Goal: Task Accomplishment & Management: Use online tool/utility

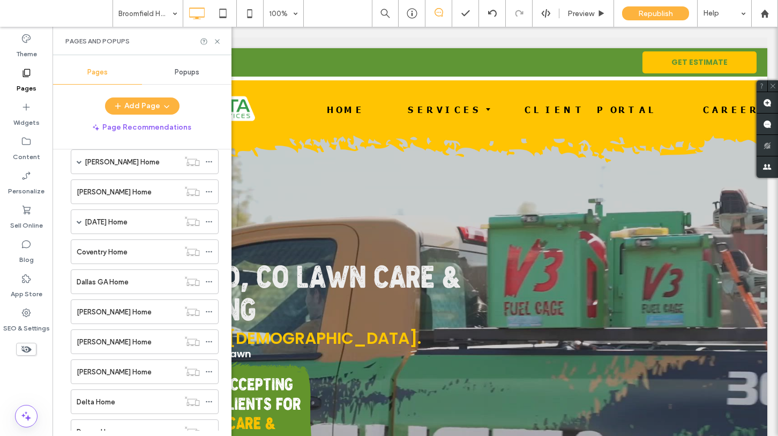
scroll to position [1412, 0]
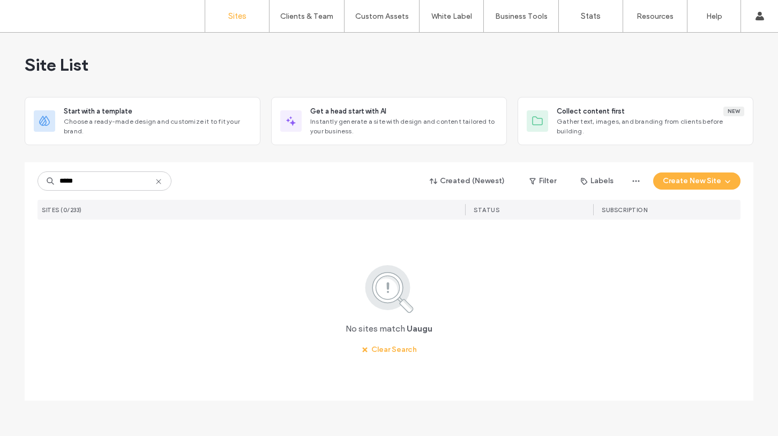
click at [63, 180] on input "*****" at bounding box center [104, 180] width 134 height 19
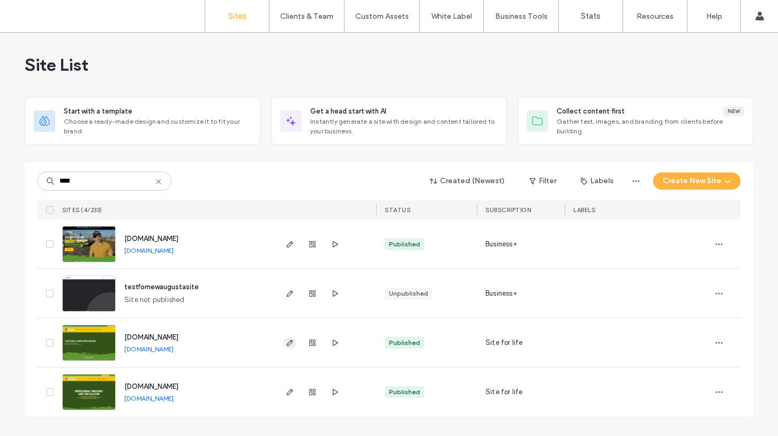
type input "****"
click at [289, 341] on use "button" at bounding box center [290, 343] width 6 height 6
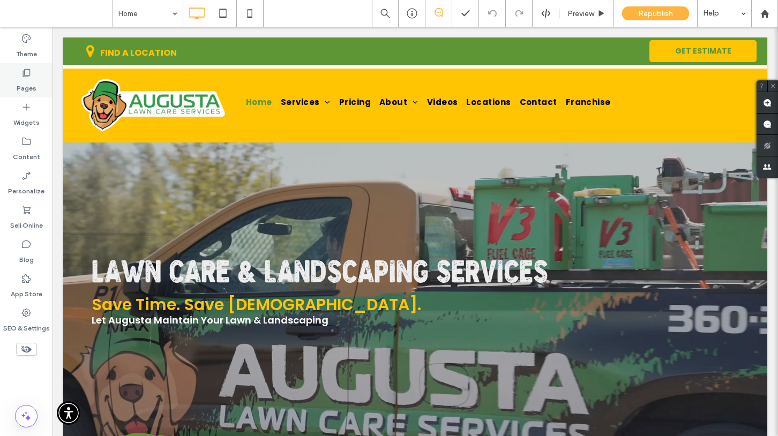
click at [31, 74] on icon at bounding box center [26, 72] width 11 height 11
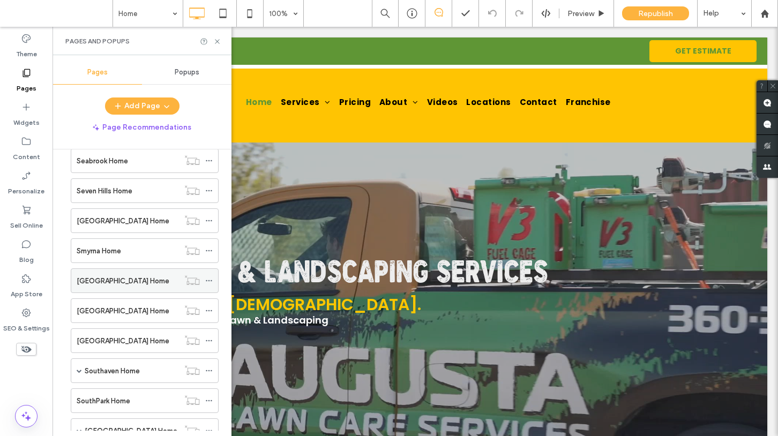
scroll to position [4763, 0]
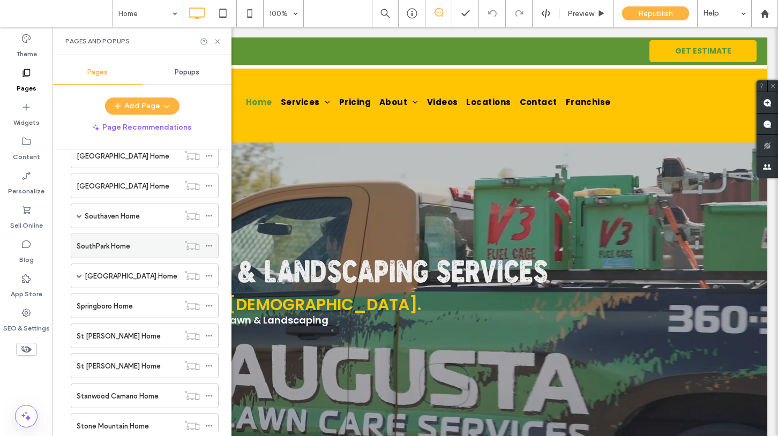
click at [121, 244] on label "SouthPark Home" at bounding box center [104, 246] width 54 height 19
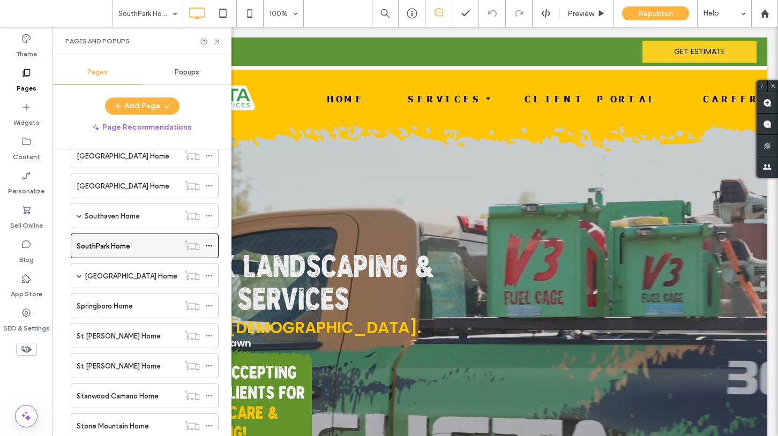
click at [121, 244] on label "SouthPark Home" at bounding box center [104, 246] width 54 height 19
click at [122, 211] on label "Southaven Home" at bounding box center [112, 216] width 55 height 19
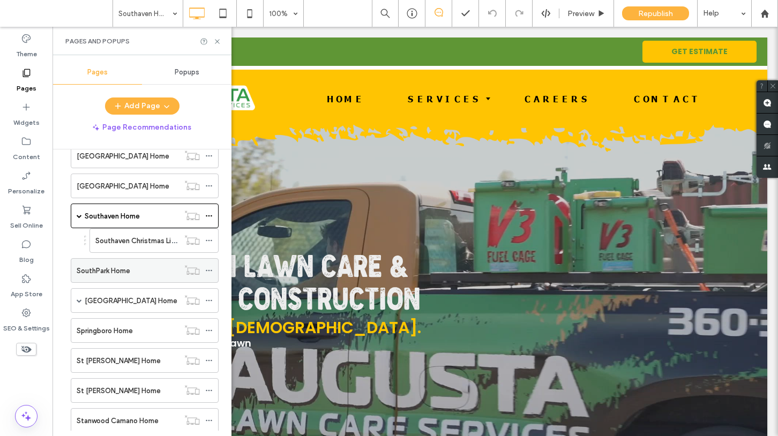
click at [125, 269] on label "SouthPark Home" at bounding box center [104, 270] width 54 height 19
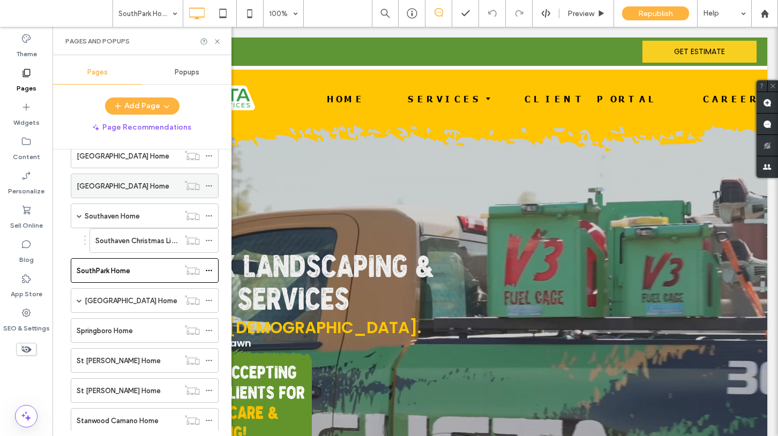
click at [126, 186] on label "[GEOGRAPHIC_DATA] Home" at bounding box center [123, 186] width 93 height 19
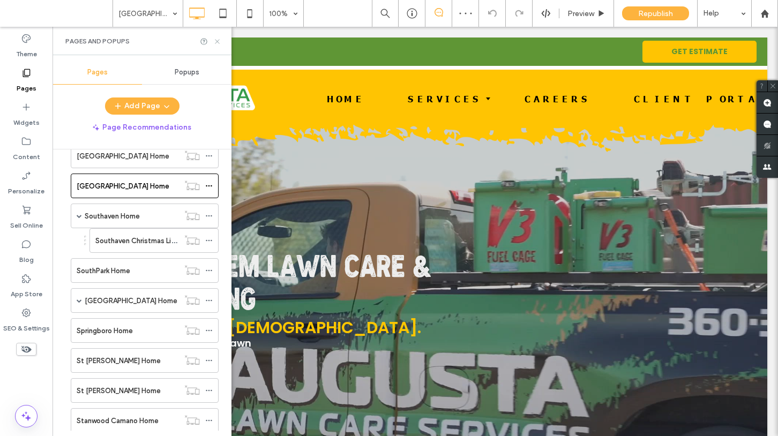
click at [217, 39] on icon at bounding box center [217, 41] width 8 height 8
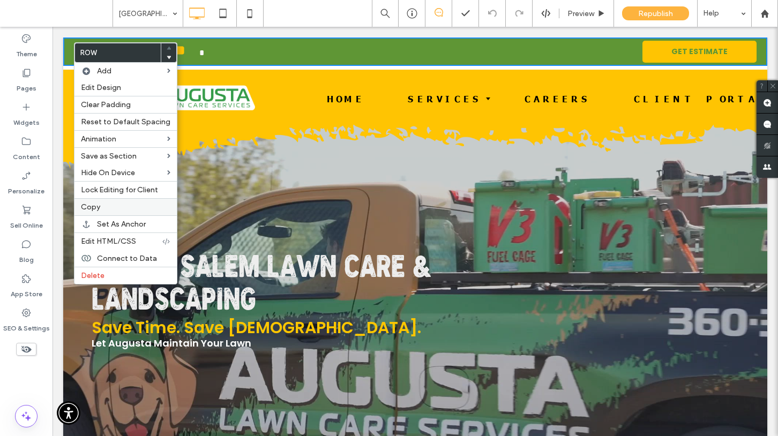
click at [92, 206] on span "Copy" at bounding box center [90, 206] width 19 height 9
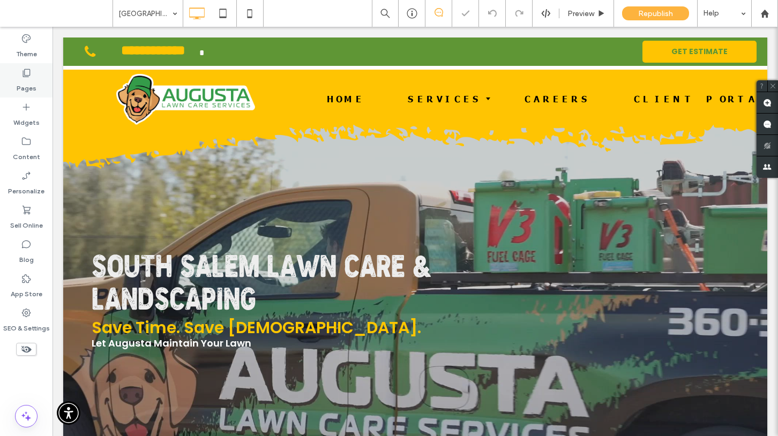
click at [23, 75] on use at bounding box center [26, 73] width 7 height 8
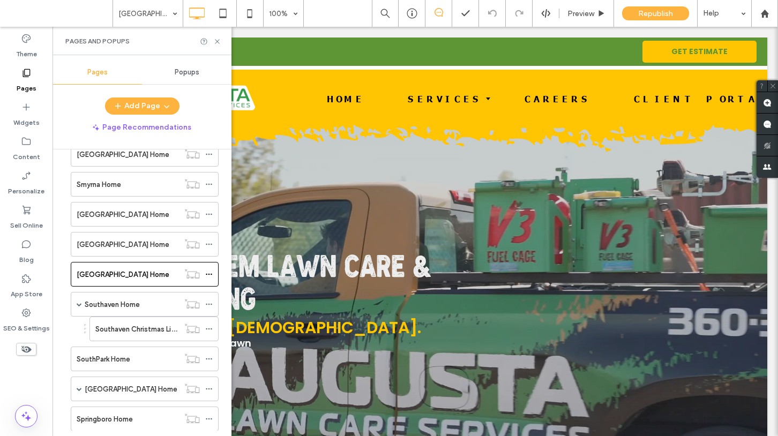
scroll to position [4683, 0]
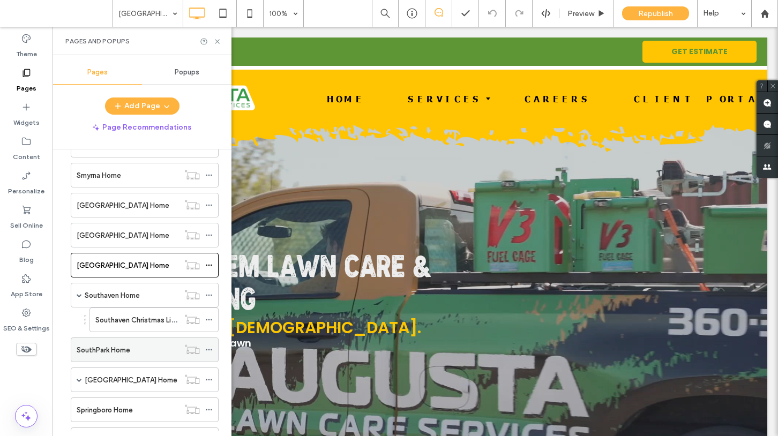
click at [114, 351] on label "SouthPark Home" at bounding box center [104, 350] width 54 height 19
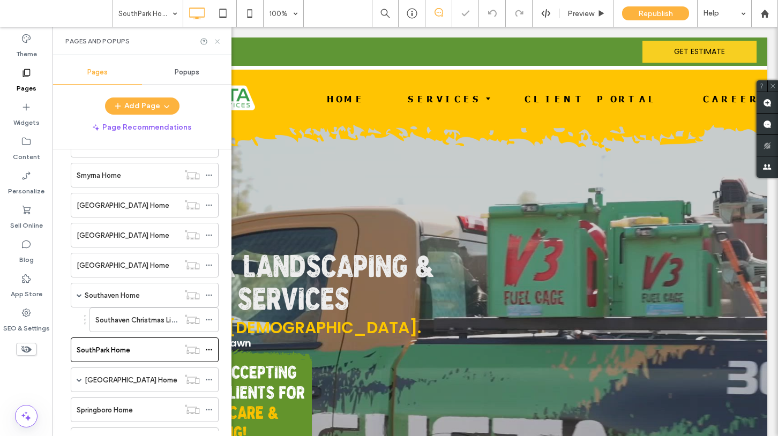
click at [215, 40] on icon at bounding box center [217, 41] width 8 height 8
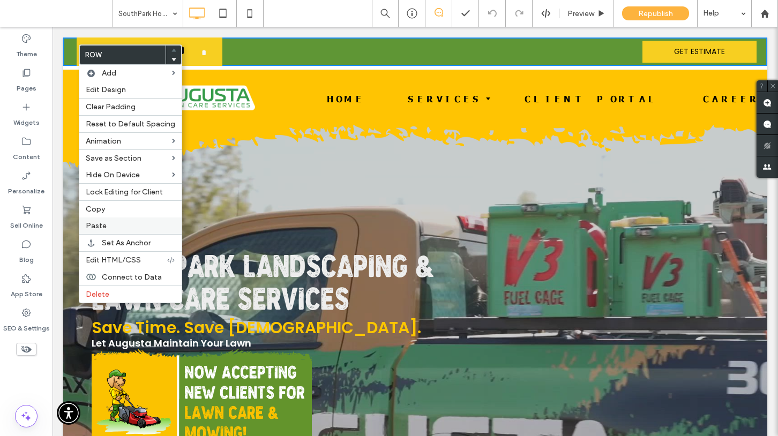
click at [114, 227] on label "Paste" at bounding box center [130, 225] width 89 height 9
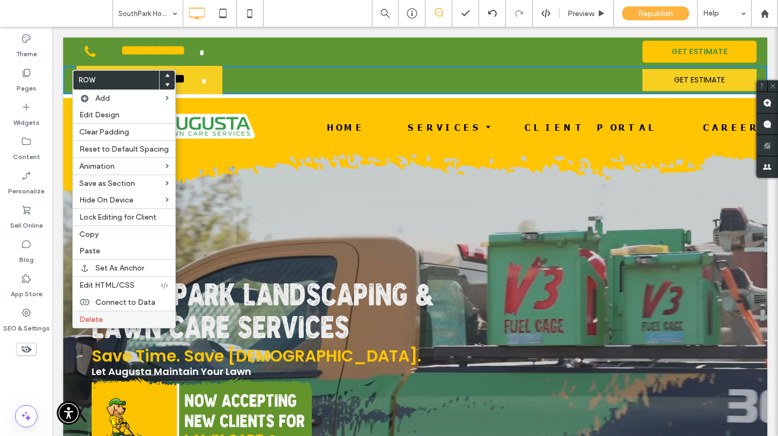
click at [96, 321] on span "Delete" at bounding box center [91, 319] width 24 height 9
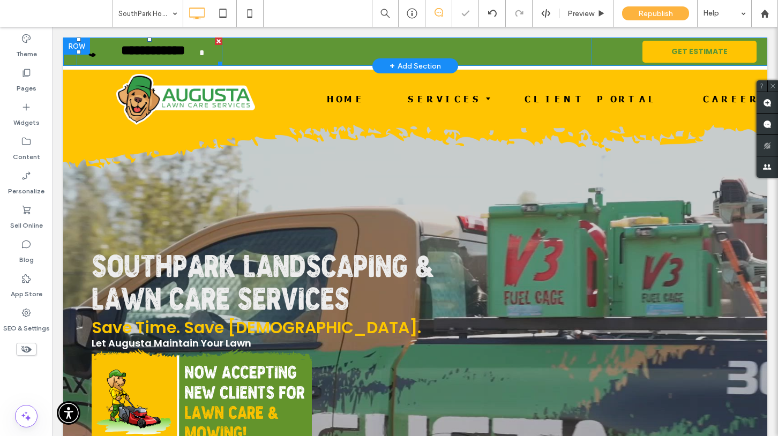
click at [146, 52] on span "**********" at bounding box center [153, 52] width 91 height 31
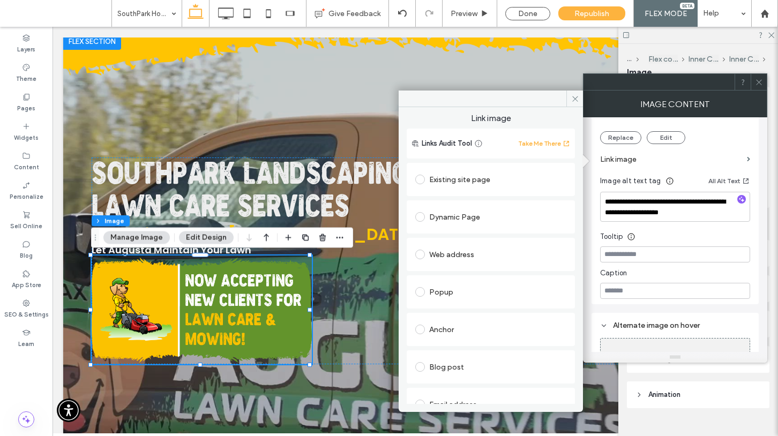
click at [441, 323] on div "Anchor" at bounding box center [490, 329] width 151 height 17
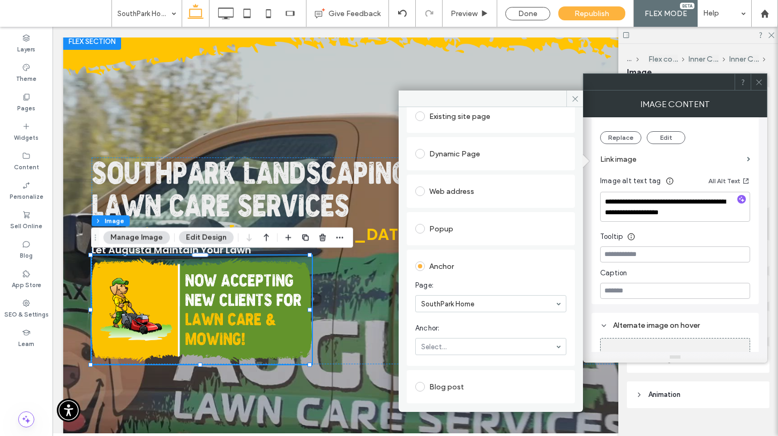
scroll to position [121, 0]
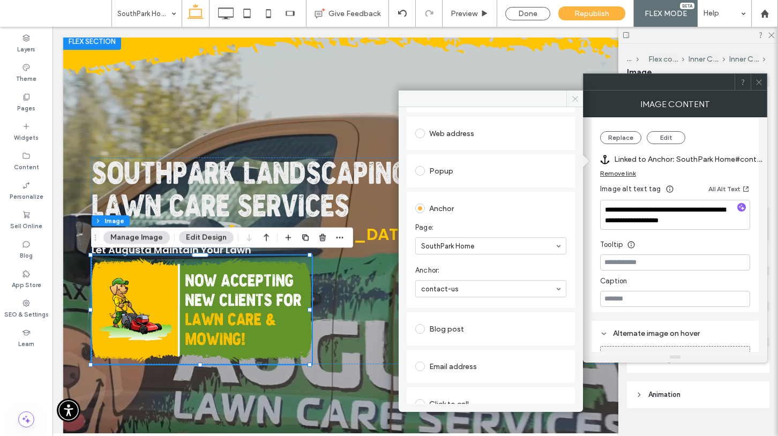
click at [576, 101] on icon at bounding box center [575, 99] width 8 height 8
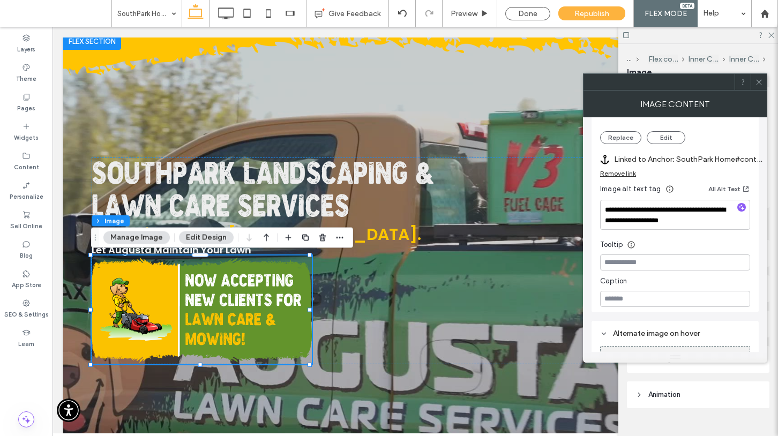
click at [759, 83] on icon at bounding box center [759, 82] width 8 height 8
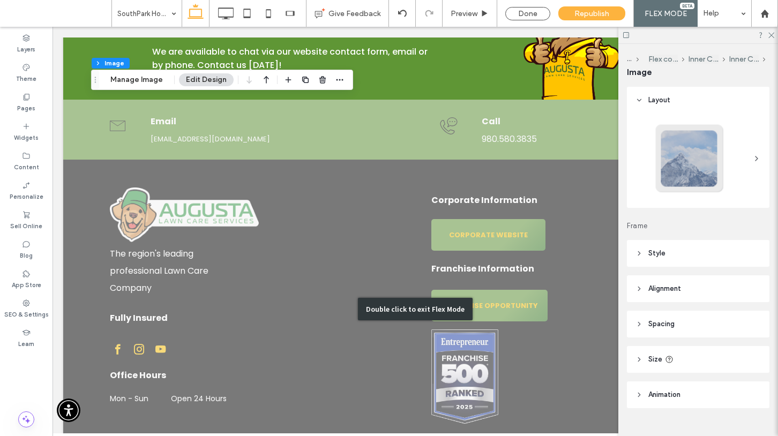
scroll to position [2900, 0]
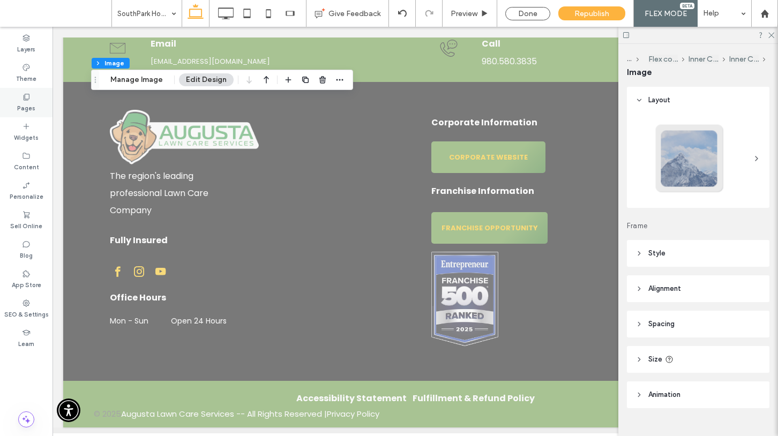
click at [27, 100] on icon at bounding box center [26, 97] width 9 height 9
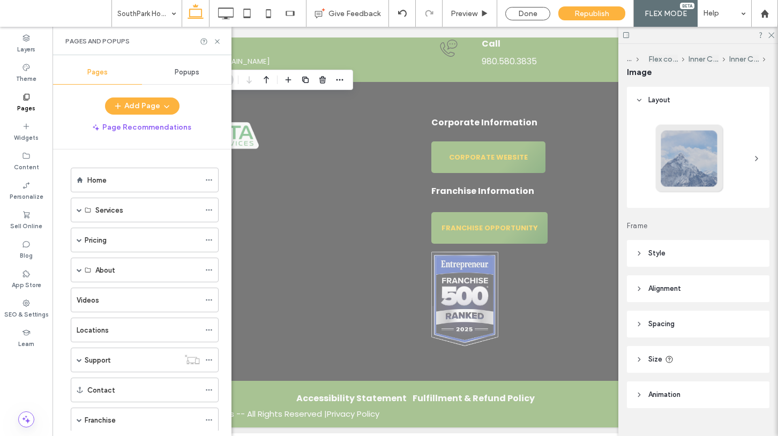
click at [119, 327] on div "Locations" at bounding box center [138, 330] width 123 height 11
click at [0, 0] on div at bounding box center [0, 0] width 0 height 0
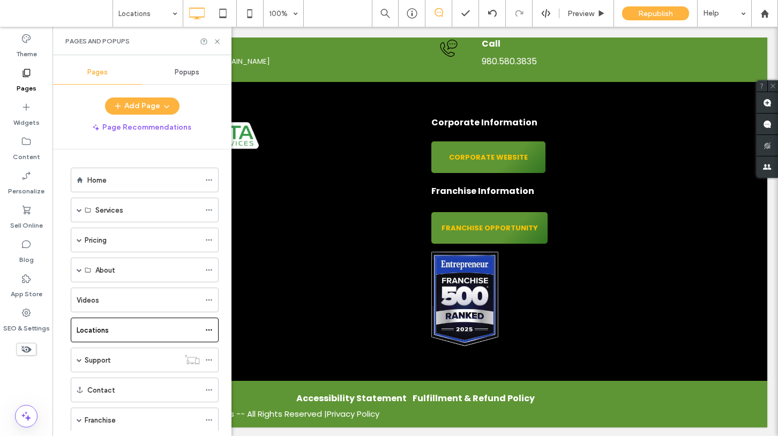
scroll to position [472, 0]
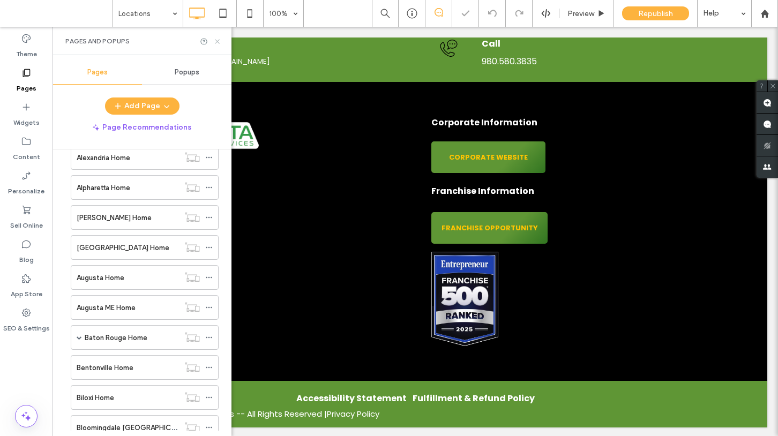
click at [216, 40] on use at bounding box center [217, 41] width 4 height 4
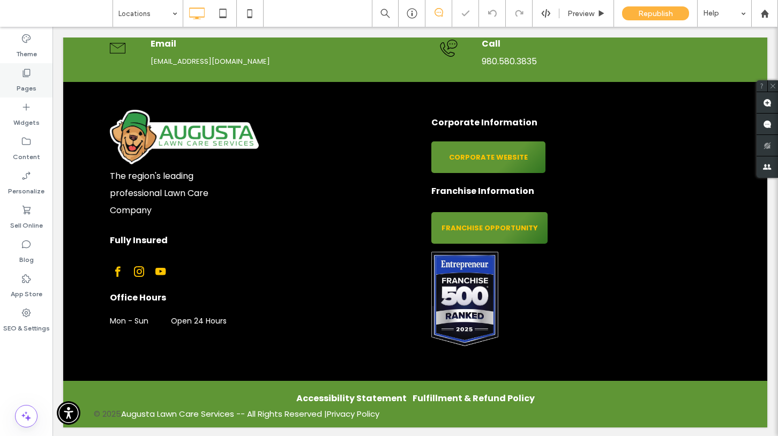
click at [27, 80] on label "Pages" at bounding box center [27, 85] width 20 height 15
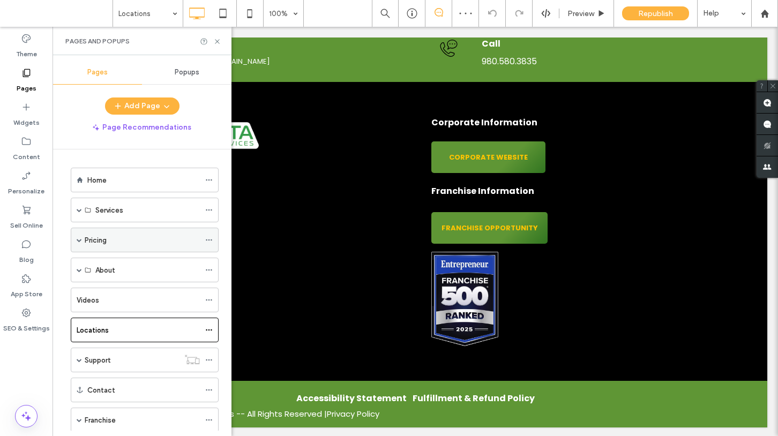
scroll to position [1652, 0]
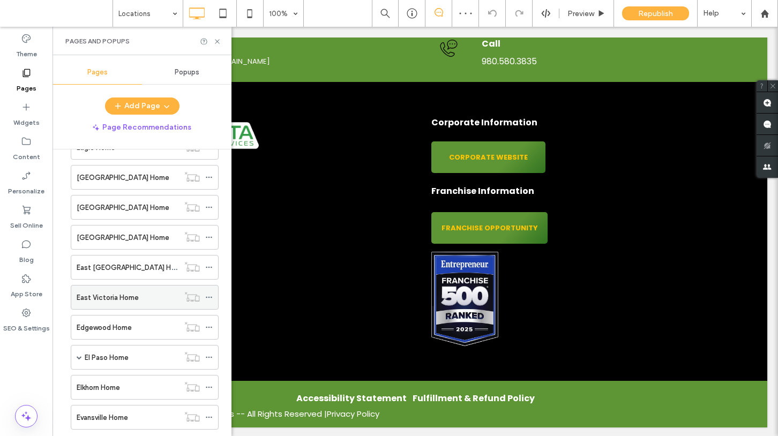
click at [114, 294] on label "East Victoria Home" at bounding box center [108, 297] width 62 height 19
click at [219, 41] on icon at bounding box center [217, 41] width 8 height 8
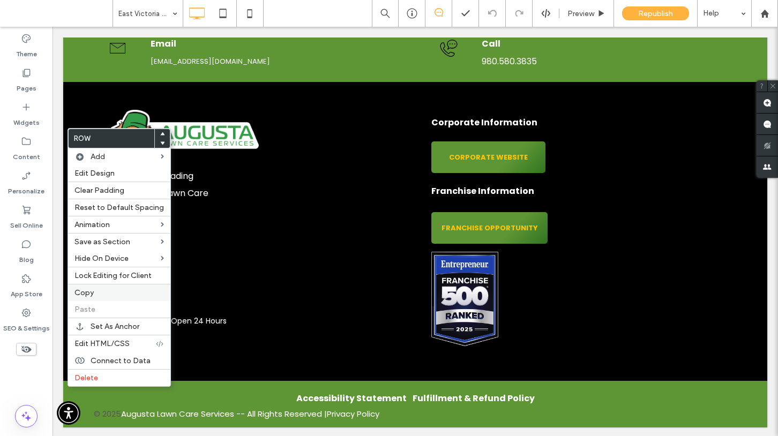
click at [94, 292] on label "Copy" at bounding box center [118, 292] width 89 height 9
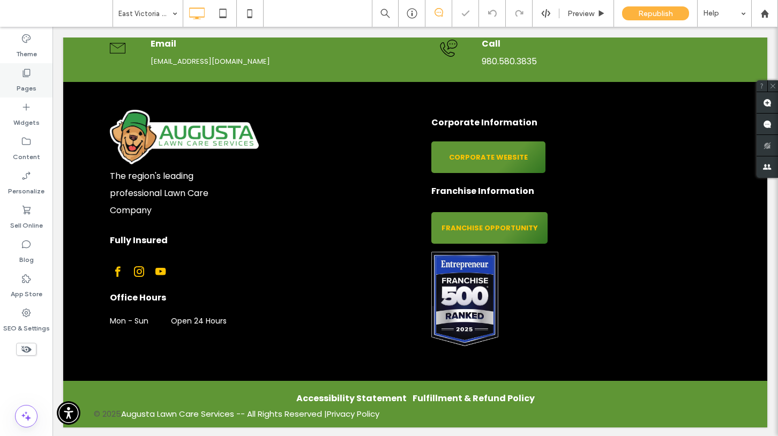
click at [33, 76] on div "Pages" at bounding box center [26, 80] width 52 height 34
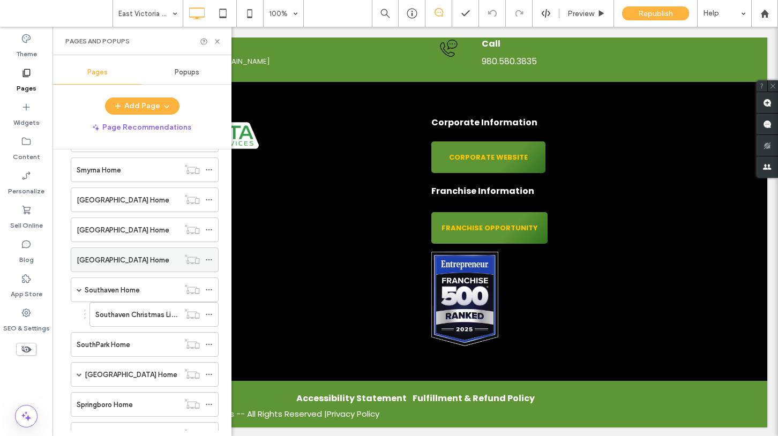
scroll to position [4690, 0]
click at [121, 344] on label "SouthPark Home" at bounding box center [104, 343] width 54 height 19
click at [217, 40] on icon at bounding box center [217, 41] width 8 height 8
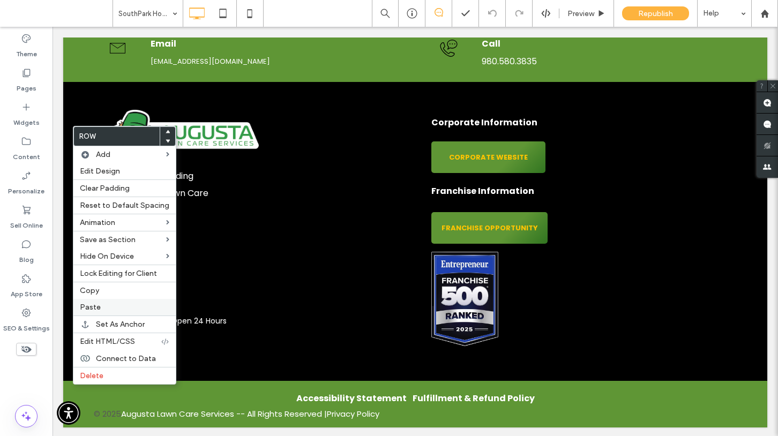
click at [94, 303] on span "Paste" at bounding box center [90, 307] width 21 height 9
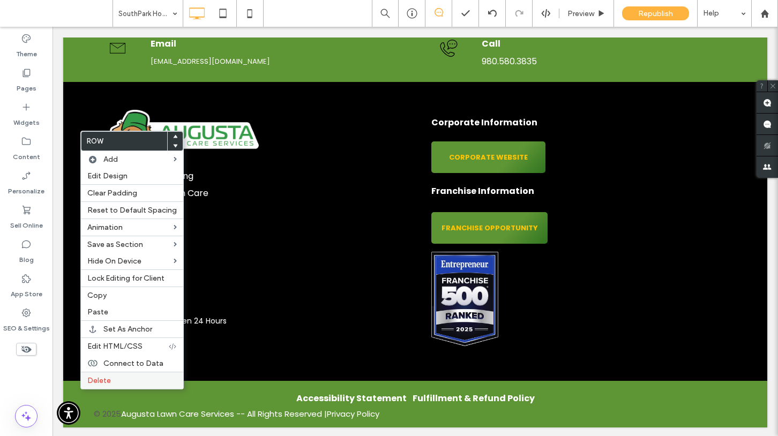
click at [93, 376] on span "Delete" at bounding box center [99, 380] width 24 height 9
